Goal: Navigation & Orientation: Find specific page/section

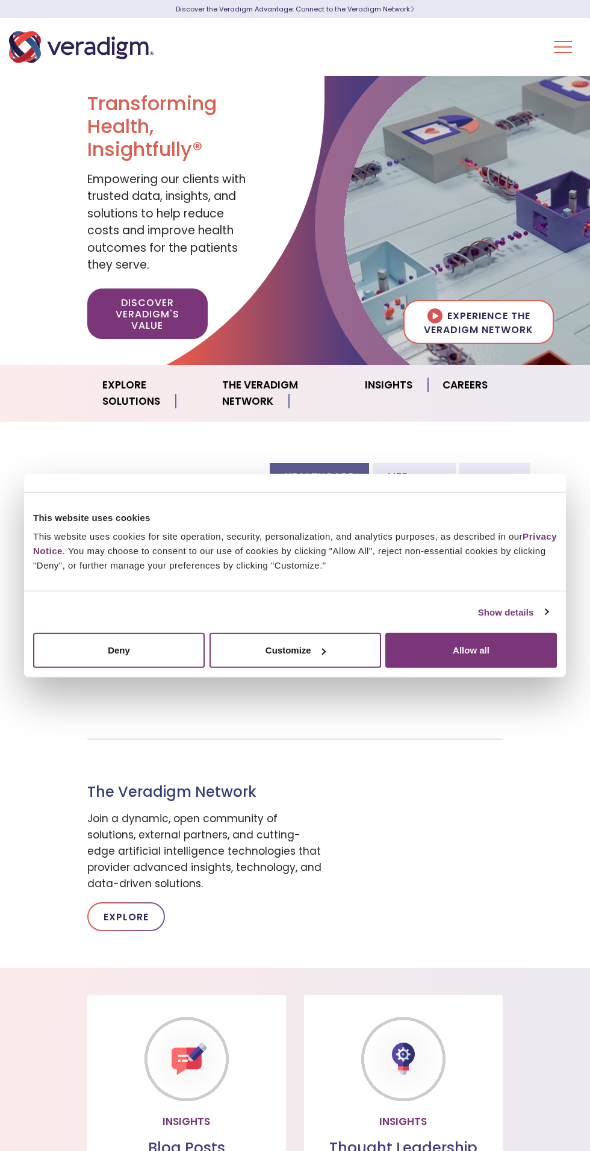
click at [566, 42] on button "Toggle Navigation Menu" at bounding box center [563, 46] width 18 height 31
click at [465, 380] on link "Careers" at bounding box center [465, 385] width 74 height 31
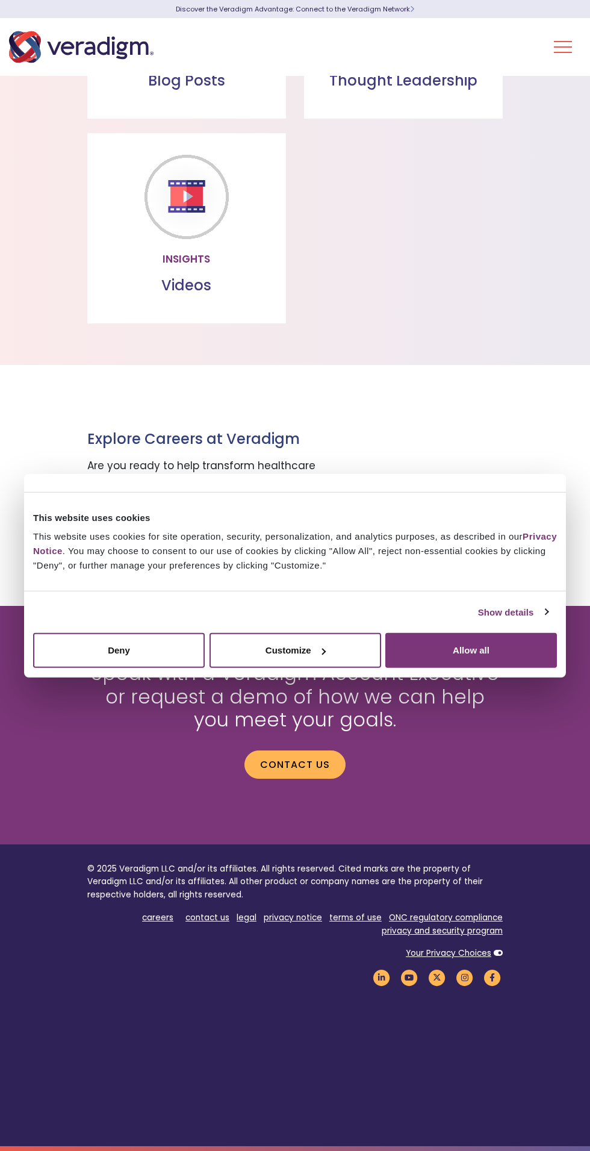
click at [321, 650] on div at bounding box center [322, 651] width 7 height 7
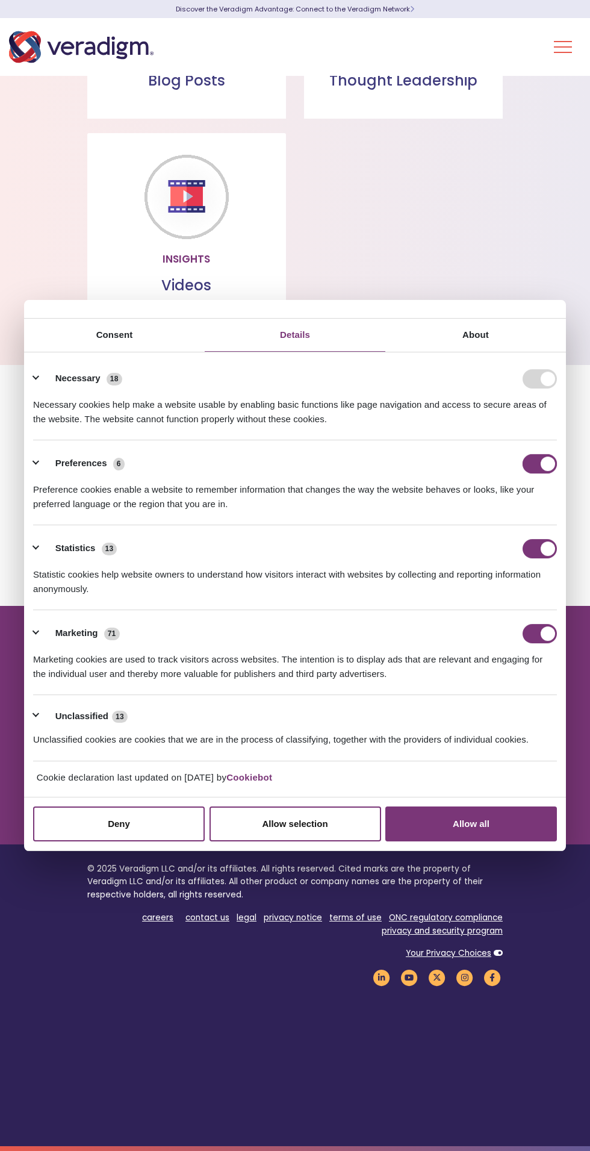
click at [529, 463] on input "Preferences" at bounding box center [540, 463] width 34 height 19
checkbox input "false"
click at [529, 544] on input "Statistics" at bounding box center [540, 548] width 34 height 19
checkbox input "false"
click at [552, 633] on input "Marketing" at bounding box center [540, 633] width 34 height 19
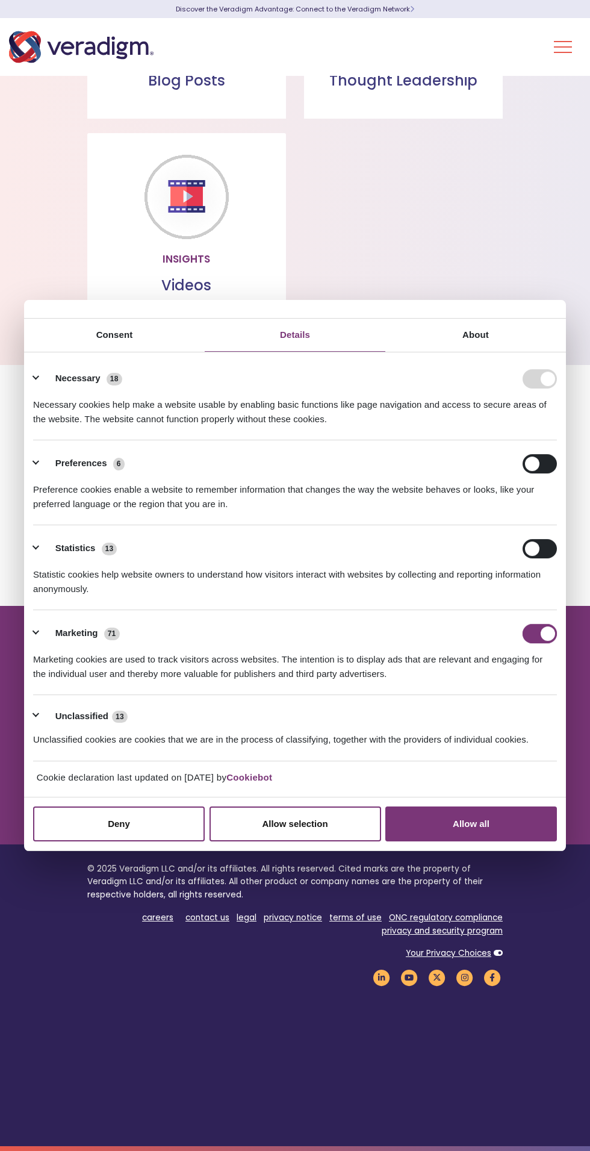
checkbox input "false"
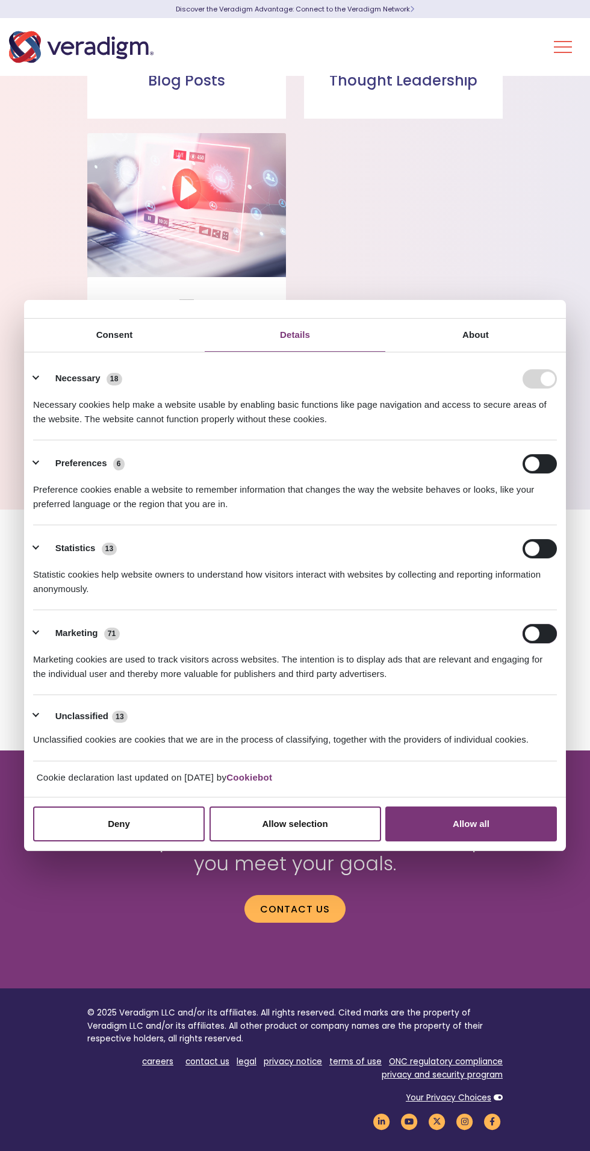
scroll to position [1084, 0]
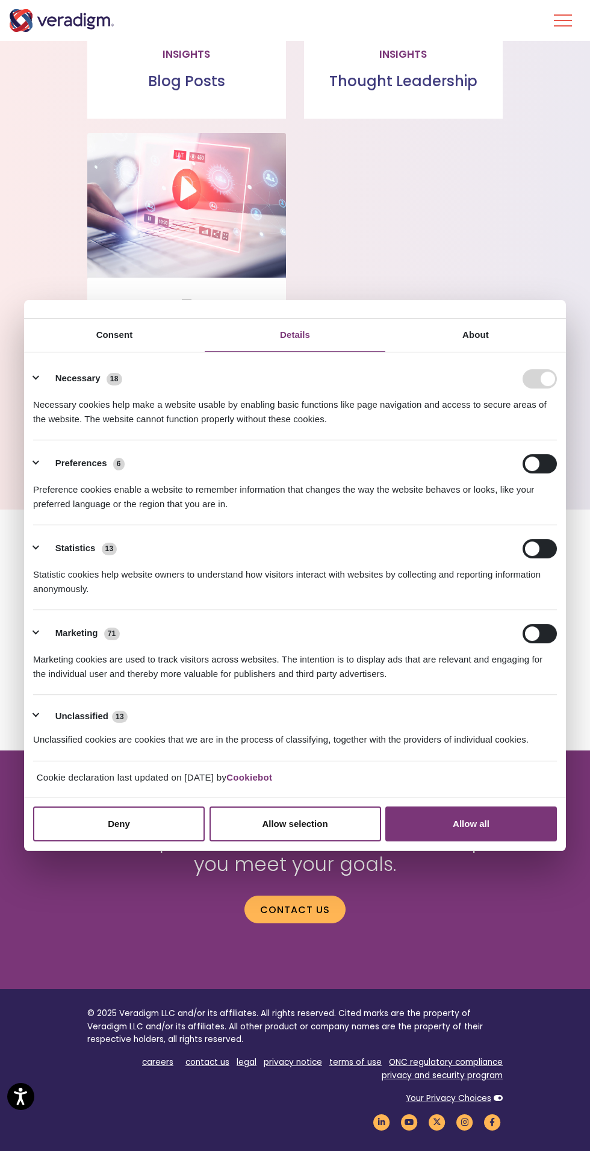
click at [331, 833] on button "Allow selection" at bounding box center [296, 823] width 172 height 35
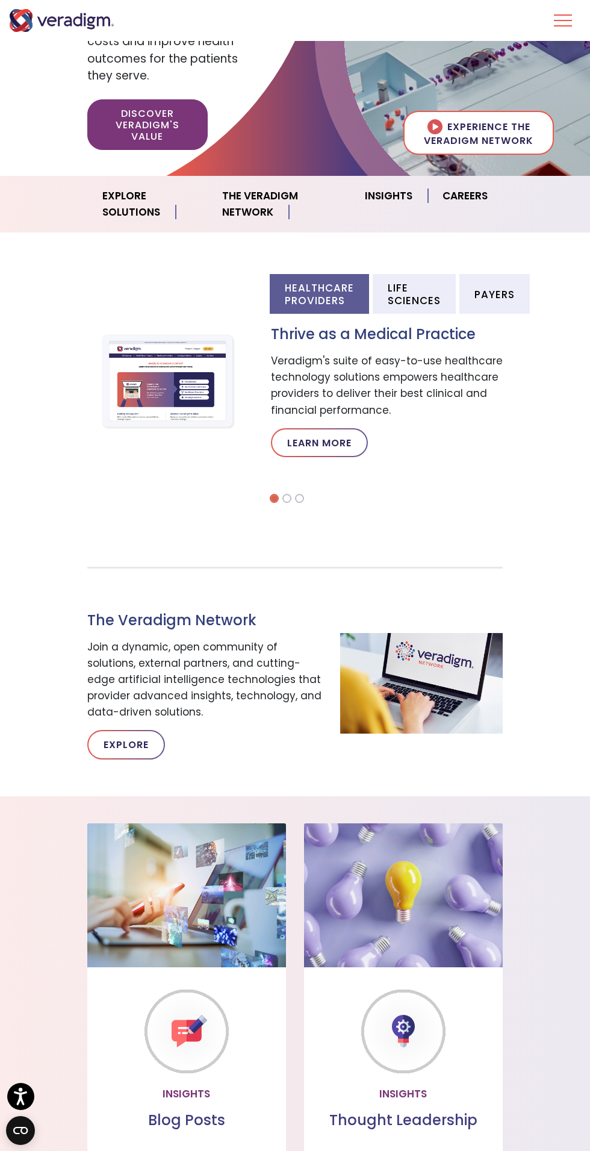
scroll to position [189, 0]
click at [467, 210] on link "Careers" at bounding box center [465, 196] width 74 height 31
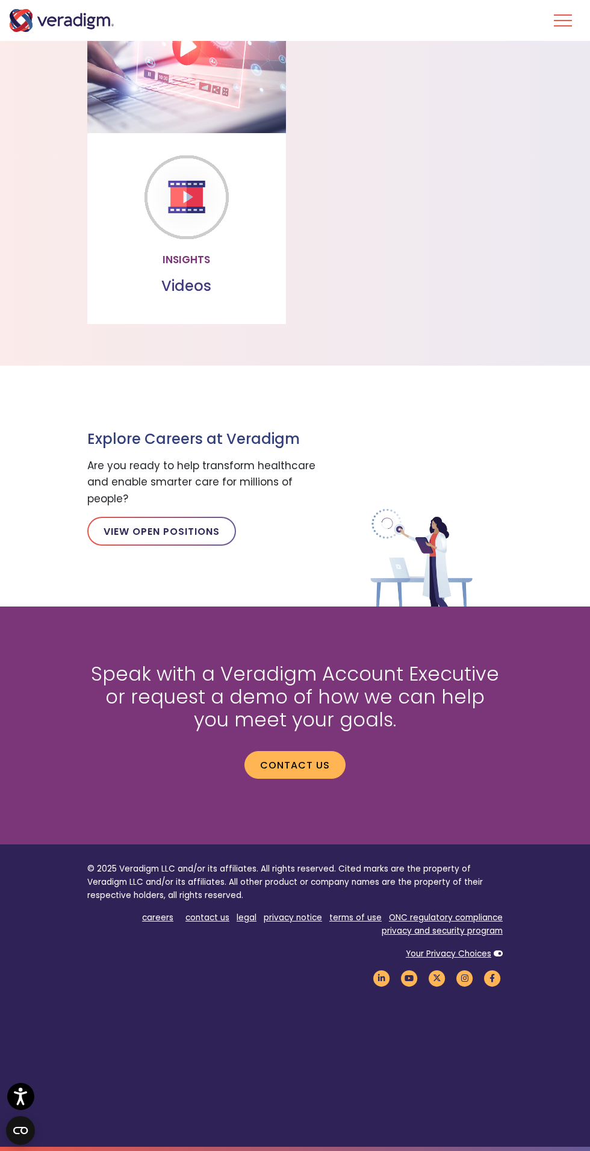
click at [236, 537] on p "View Open Positions" at bounding box center [204, 531] width 235 height 29
click at [196, 529] on link "View Open Positions" at bounding box center [161, 531] width 149 height 29
